Goal: Browse casually

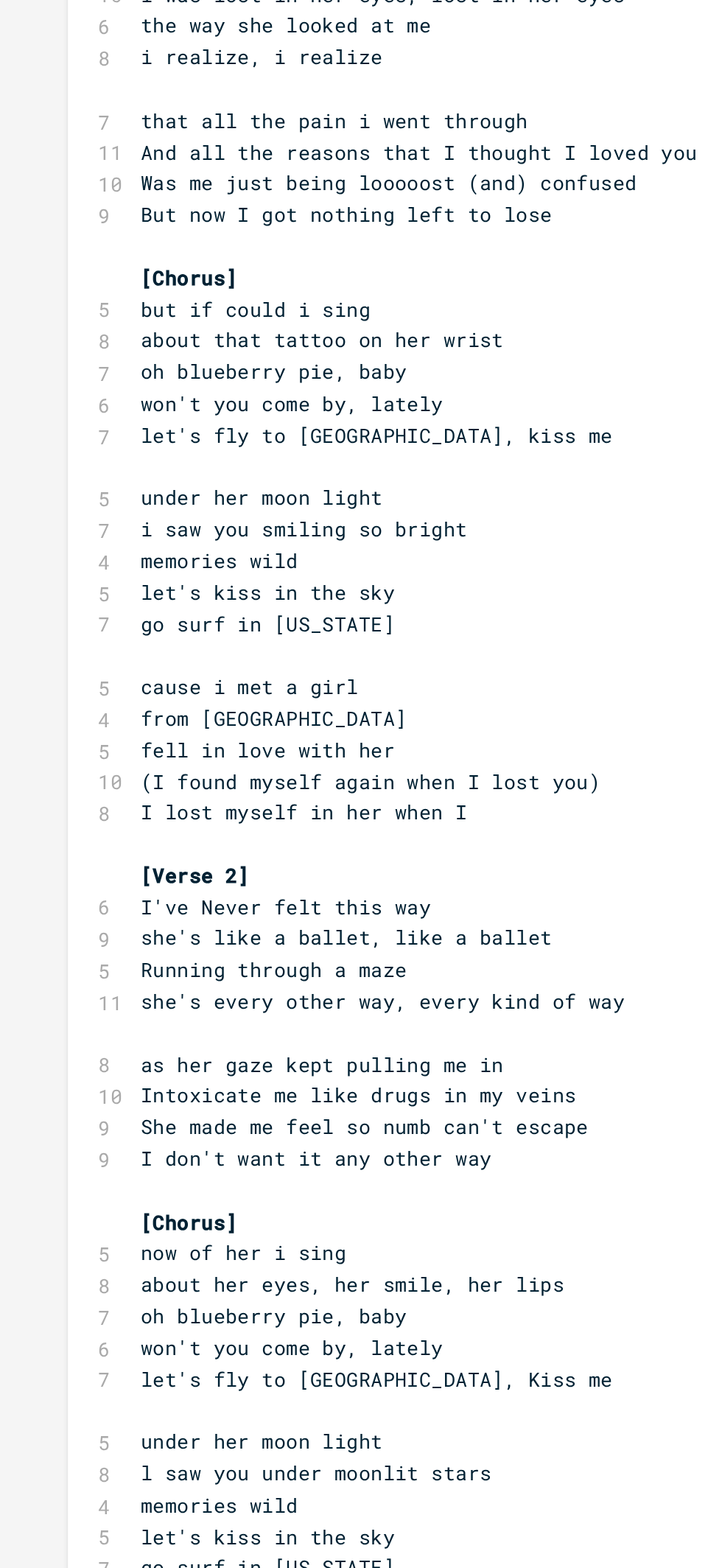
scroll to position [4, 0]
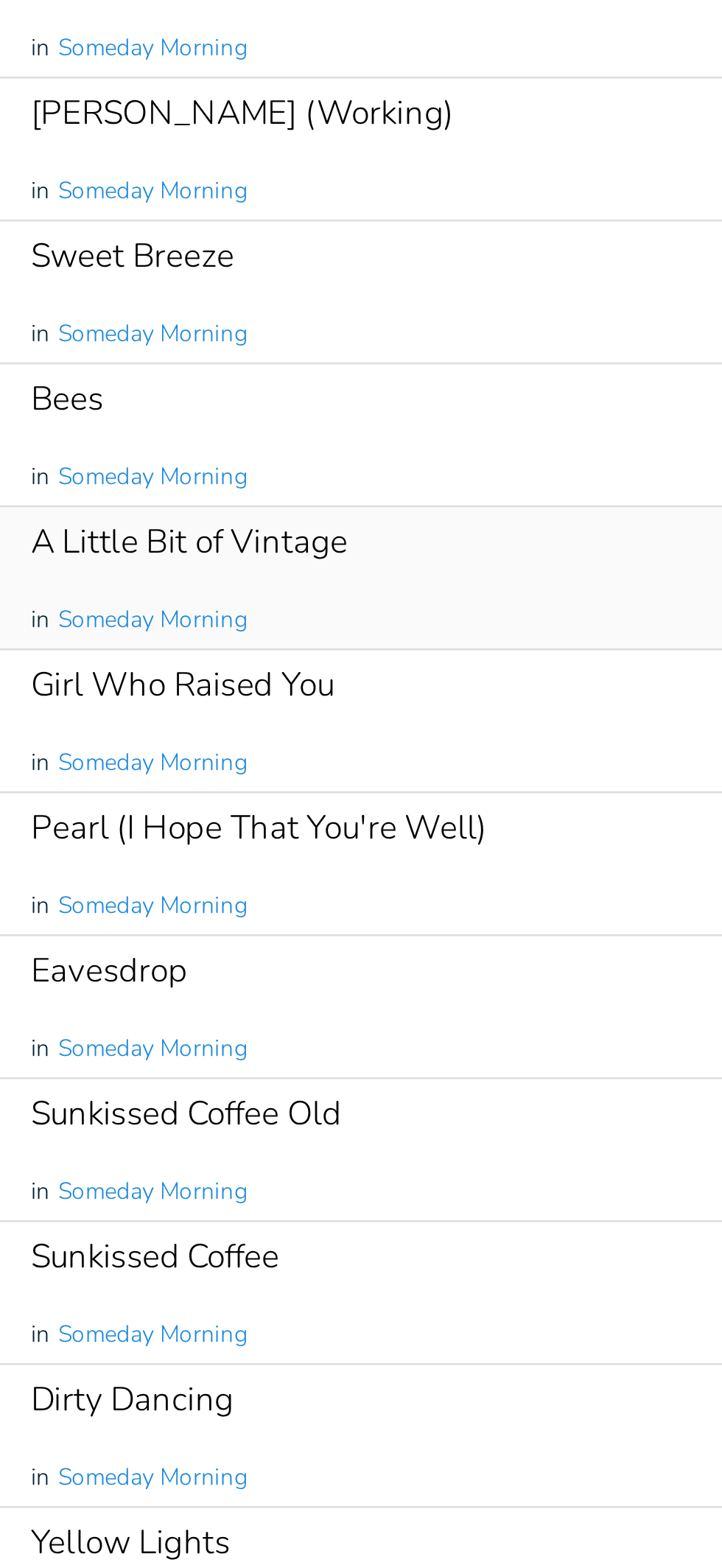
click at [403, 471] on div "A Little Bit of Vintage in Someday Morning" at bounding box center [384, 477] width 320 height 53
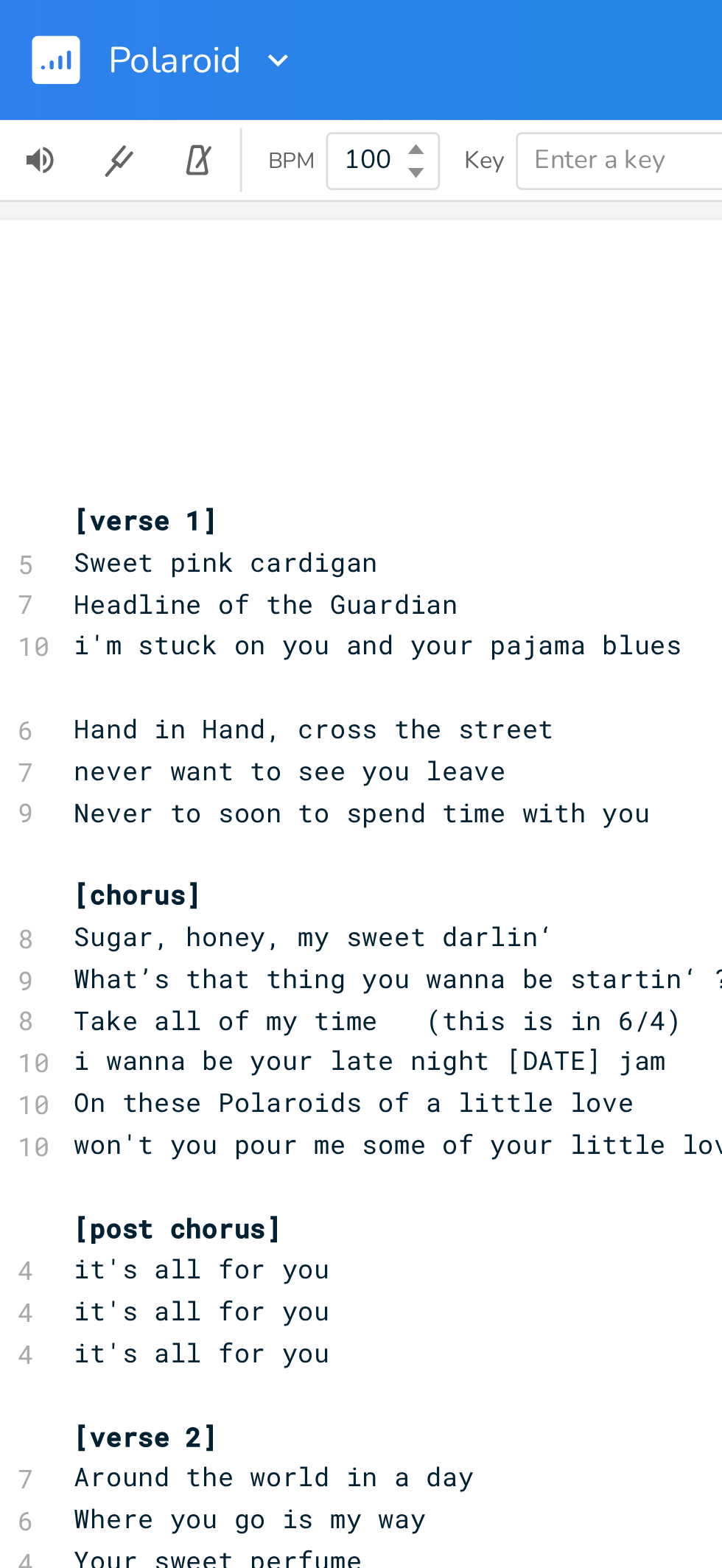
scroll to position [0, 50]
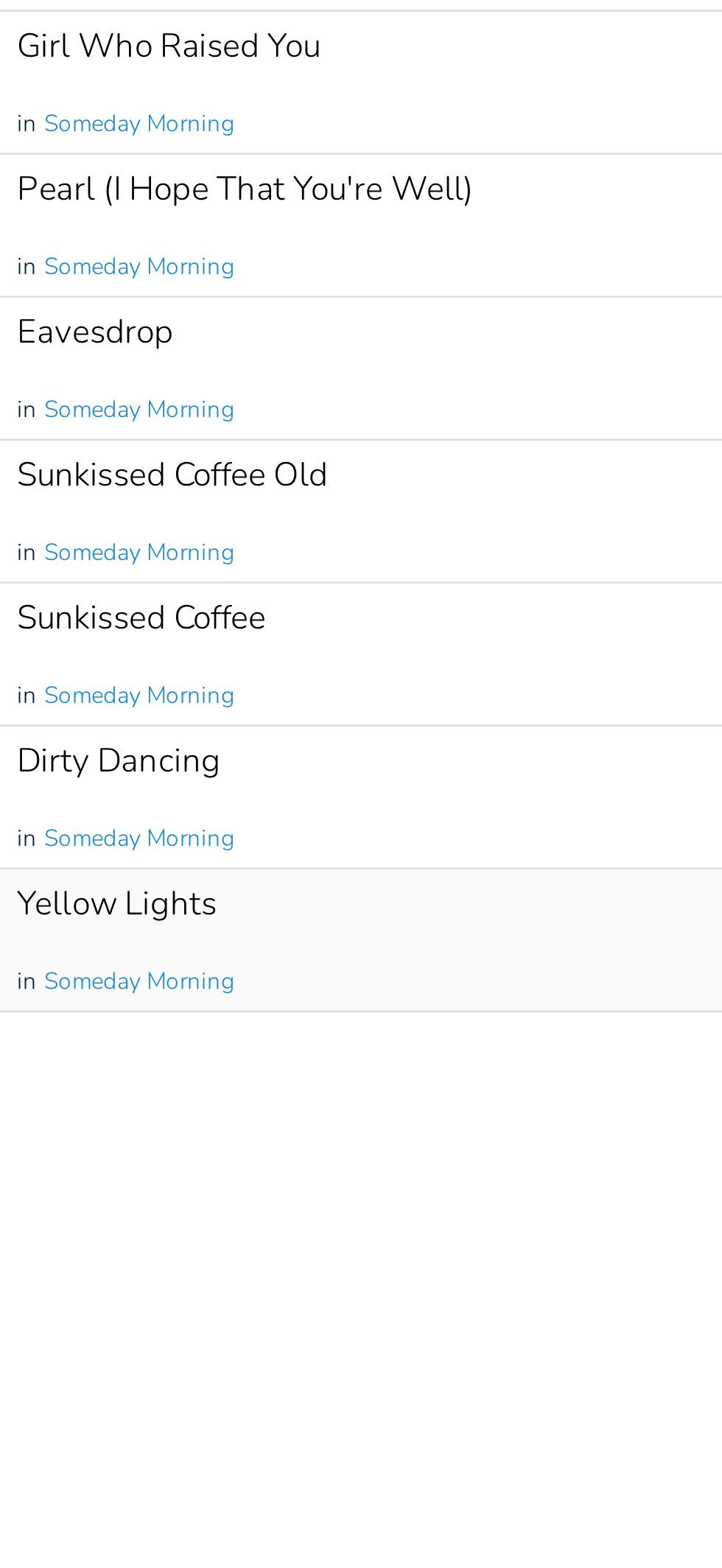
click at [409, 849] on div "Yellow Lights in Someday Morning" at bounding box center [384, 854] width 320 height 53
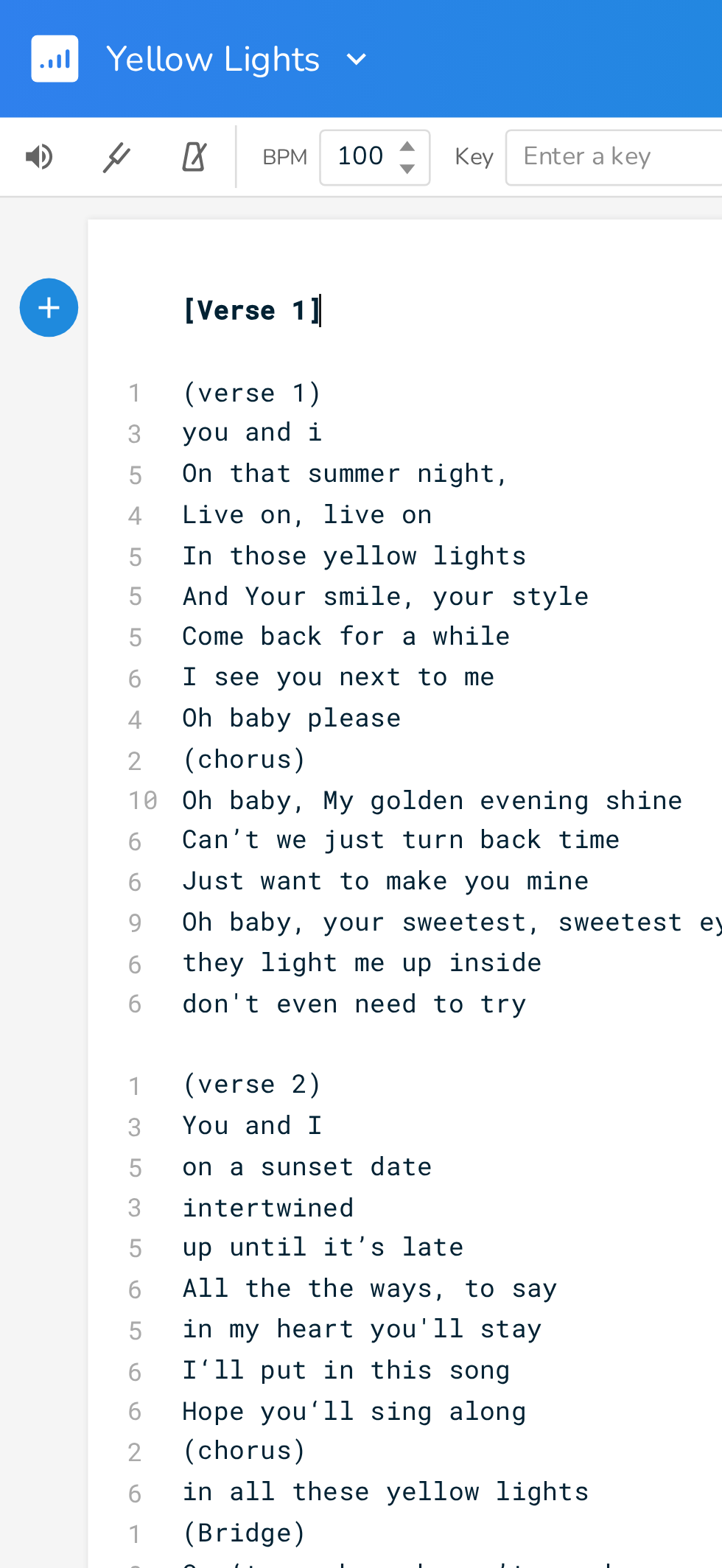
scroll to position [2, 0]
